Goal: Navigation & Orientation: Go to known website

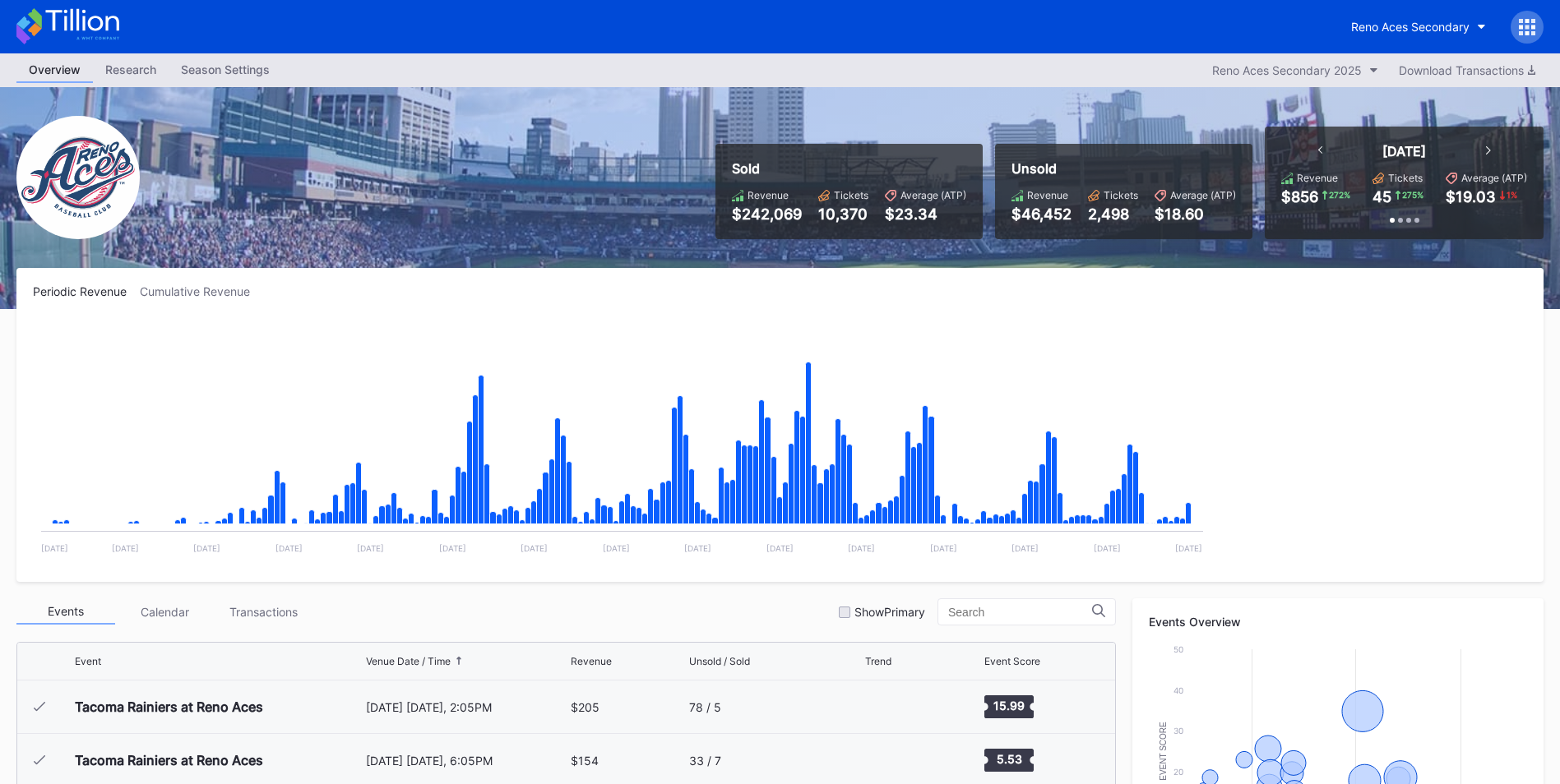
scroll to position [3523, 0]
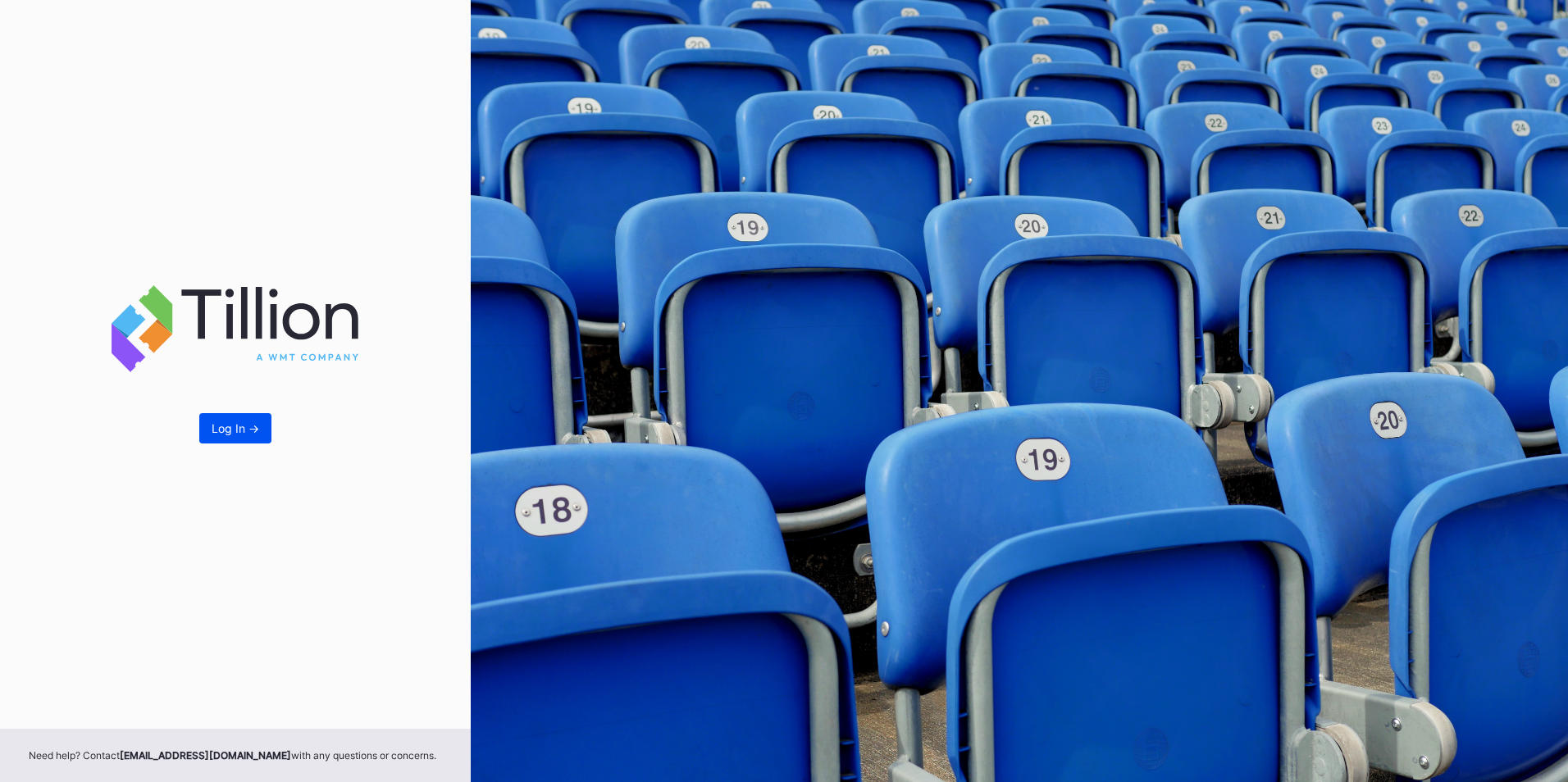
click at [231, 434] on div "Log In ->" at bounding box center [235, 429] width 47 height 14
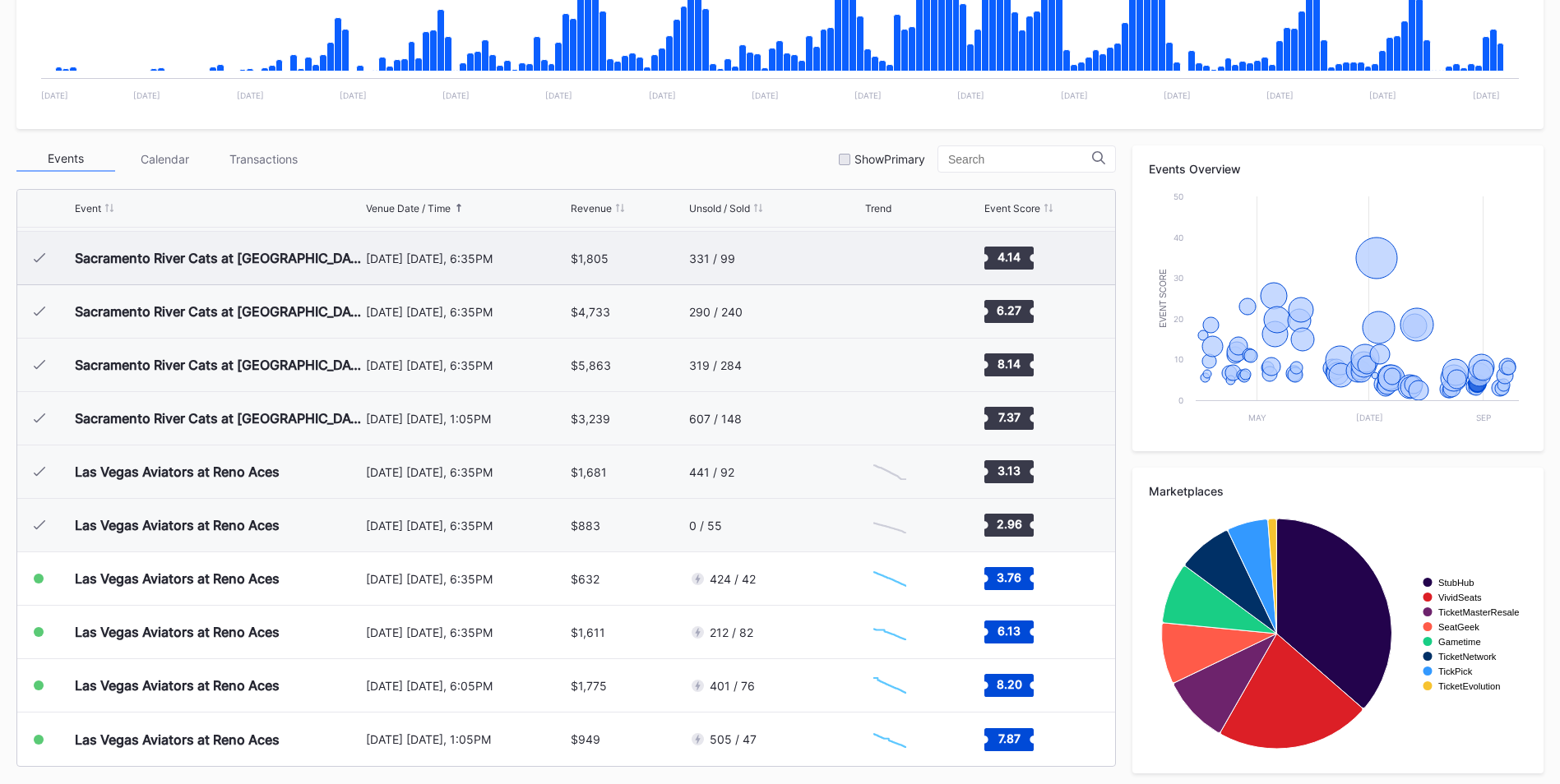
scroll to position [458, 0]
